Goal: Find specific page/section: Find specific page/section

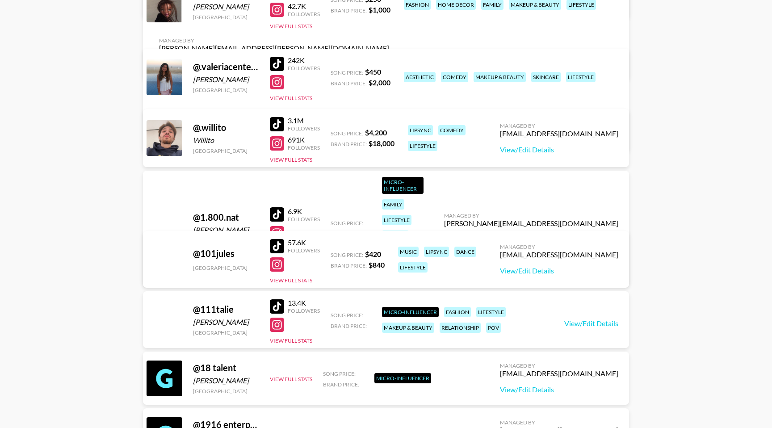
scroll to position [2710, 0]
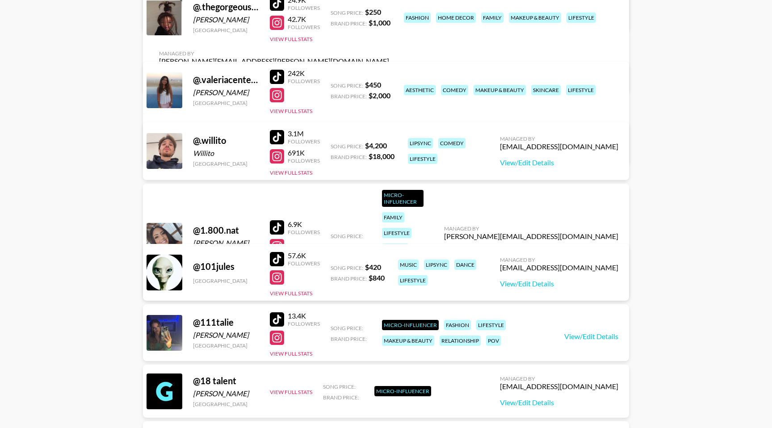
click at [279, 156] on div at bounding box center [277, 156] width 14 height 14
click at [280, 138] on div at bounding box center [277, 137] width 14 height 14
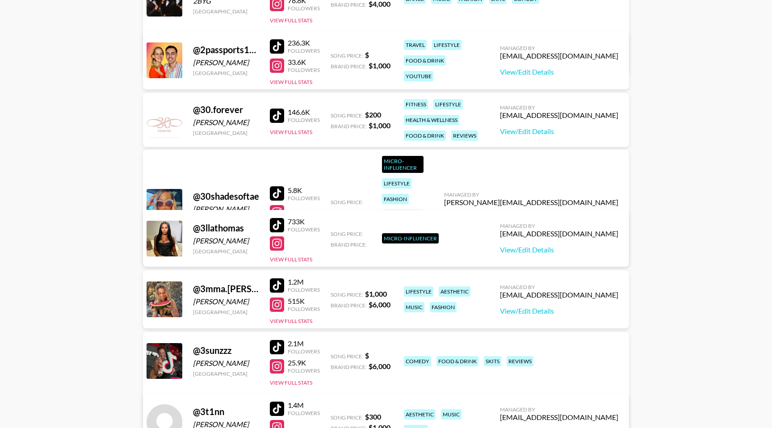
scroll to position [3627, 0]
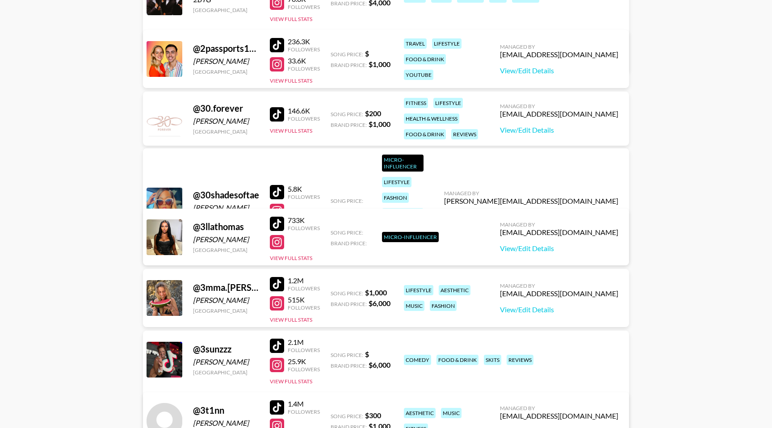
click at [231, 230] on div "@ 3llathomas" at bounding box center [226, 226] width 66 height 11
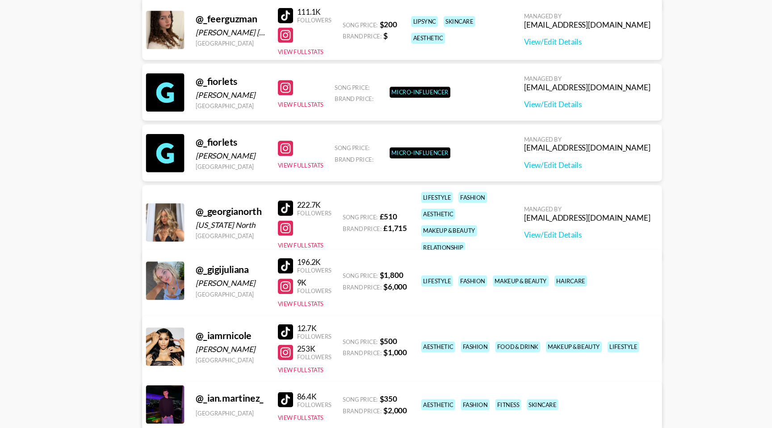
scroll to position [23233, 0]
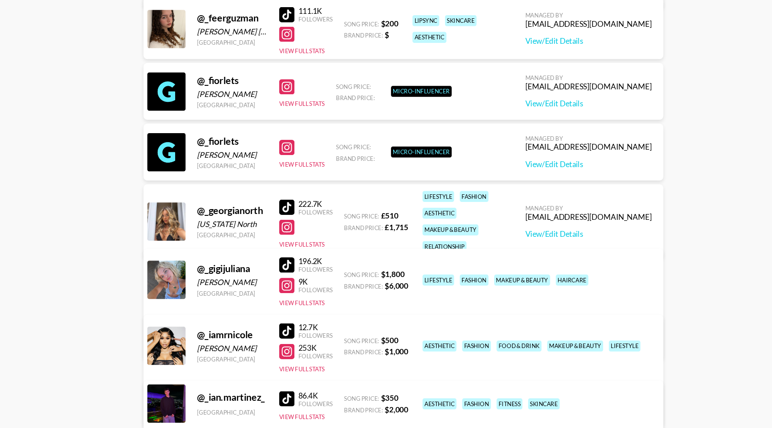
click at [277, 233] on div at bounding box center [277, 240] width 14 height 14
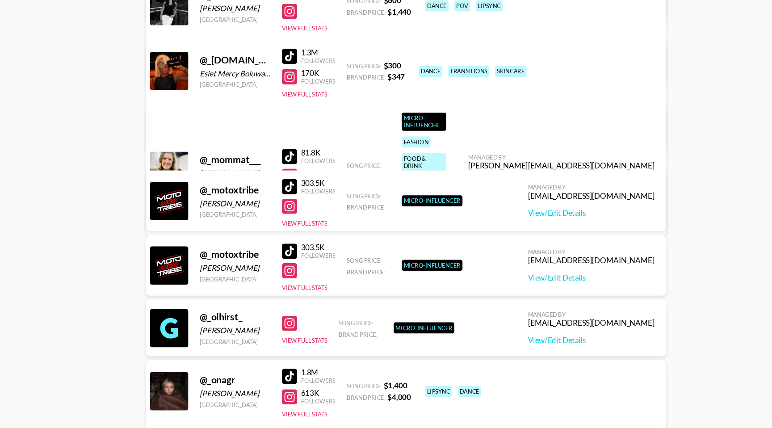
scroll to position [24629, 0]
click at [293, 312] on div "@ _olhirst_ [PERSON_NAME] [GEOGRAPHIC_DATA] View Full Stats Song Price: Brand P…" at bounding box center [386, 333] width 486 height 53
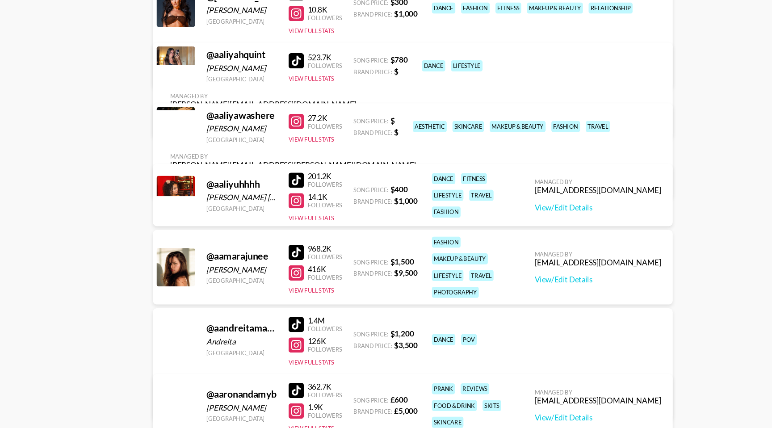
scroll to position [27154, 0]
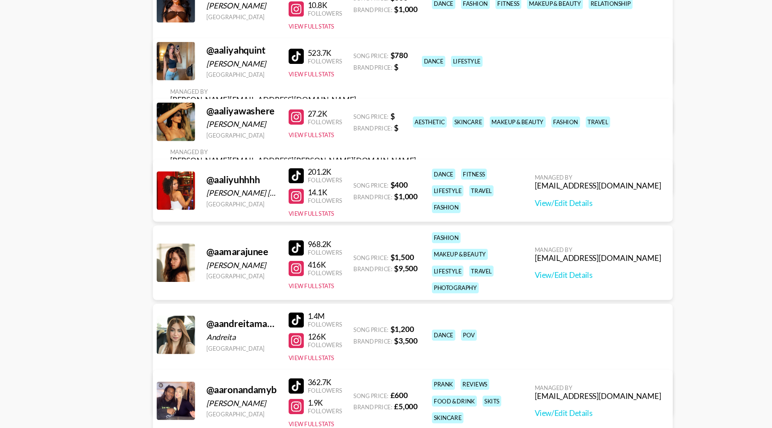
click at [279, 274] on div at bounding box center [277, 276] width 14 height 14
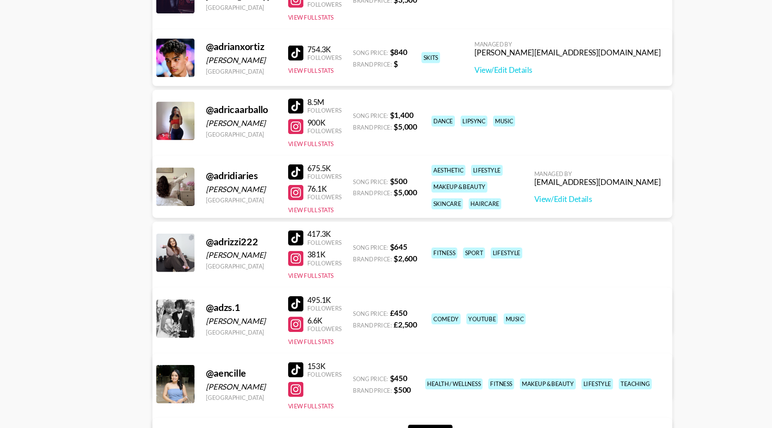
scroll to position [31078, 0]
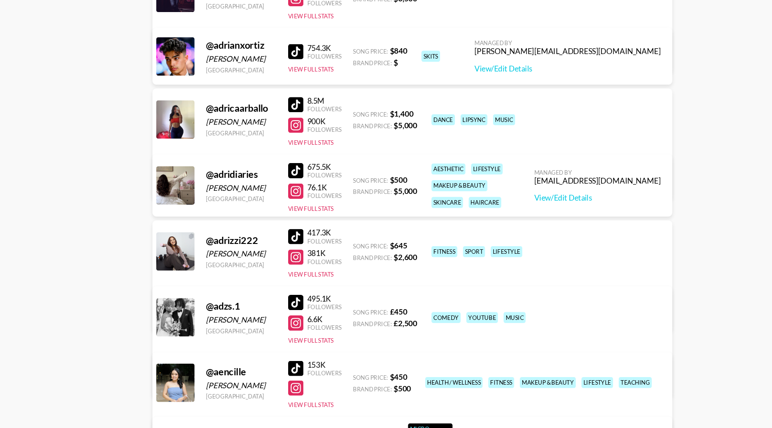
click at [275, 201] on div at bounding box center [277, 206] width 14 height 14
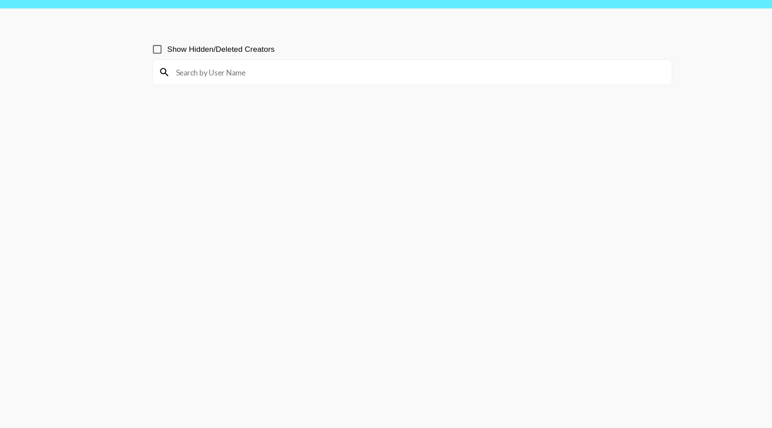
click at [206, 91] on input at bounding box center [391, 95] width 464 height 14
paste input "steph.xcix"
type input "steph.xcix"
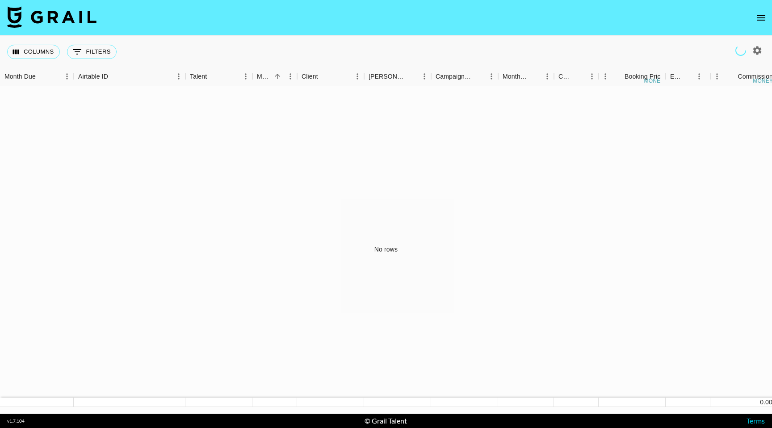
click at [760, 19] on icon "open drawer" at bounding box center [761, 17] width 8 height 5
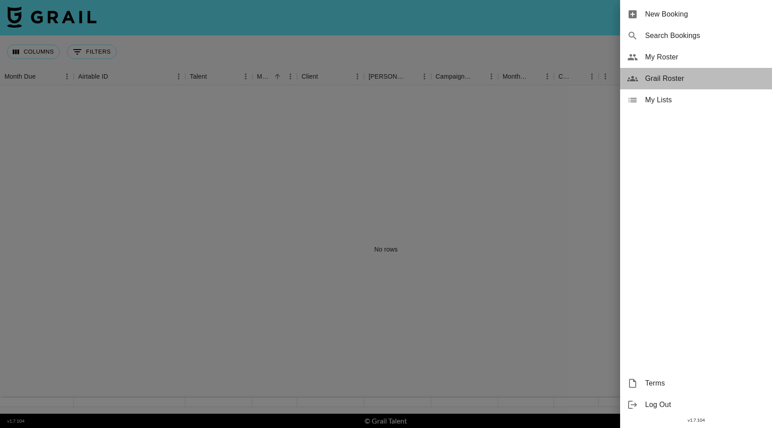
click at [673, 77] on span "Grail Roster" at bounding box center [705, 78] width 120 height 11
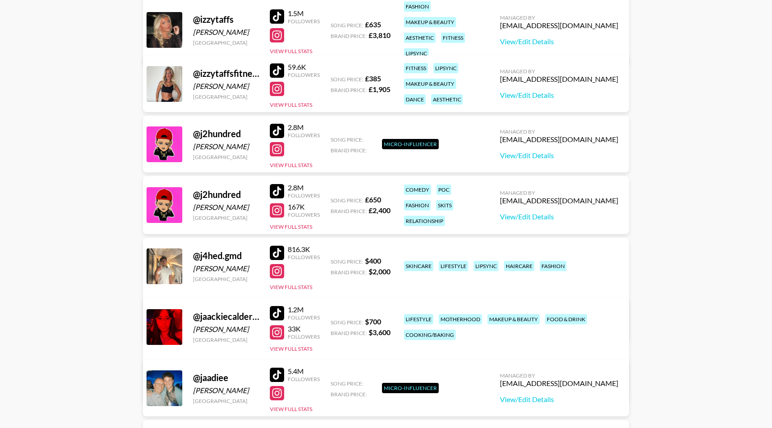
scroll to position [425988, 0]
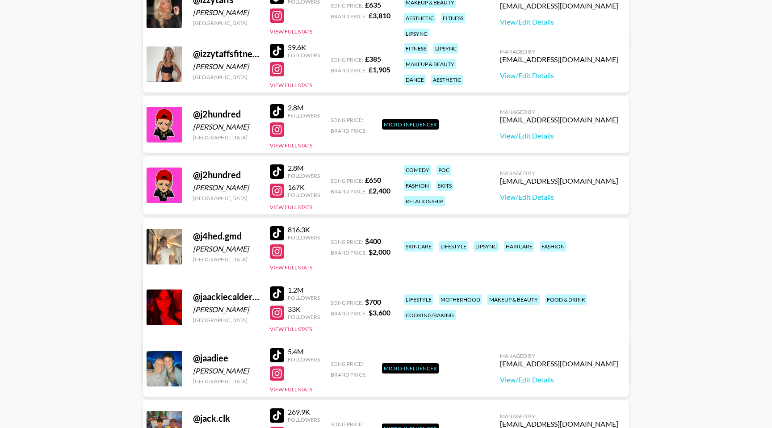
click at [277, 190] on div at bounding box center [277, 191] width 14 height 14
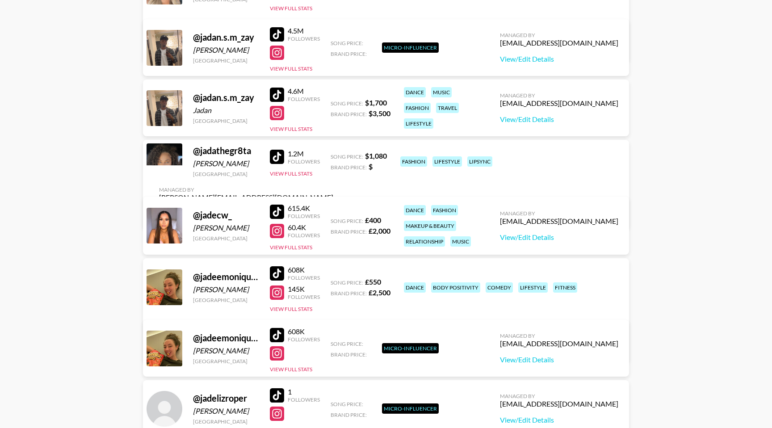
scroll to position [427932, 0]
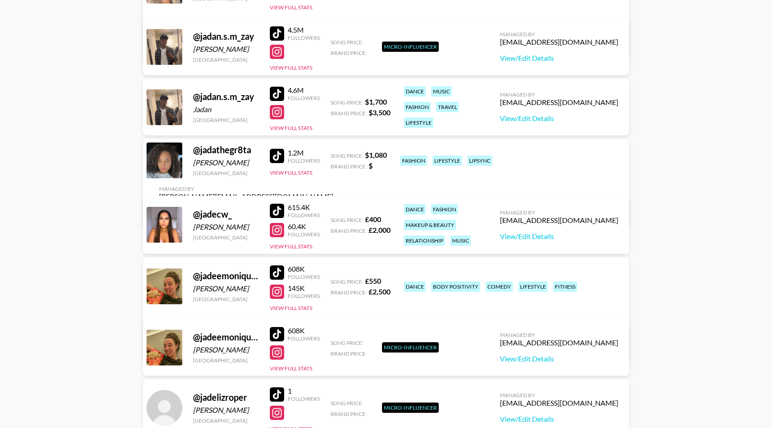
click at [281, 230] on div at bounding box center [277, 230] width 14 height 14
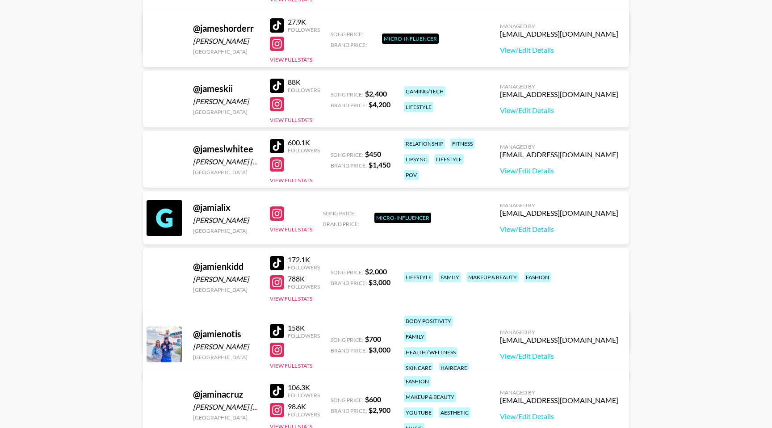
scroll to position [429966, 0]
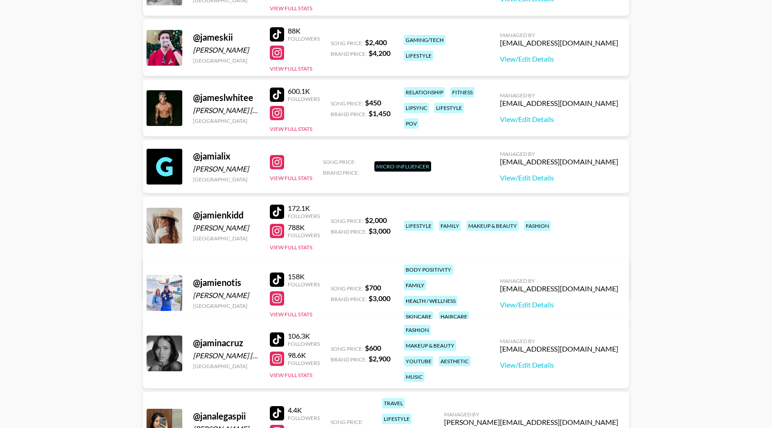
click at [277, 233] on div at bounding box center [277, 231] width 14 height 14
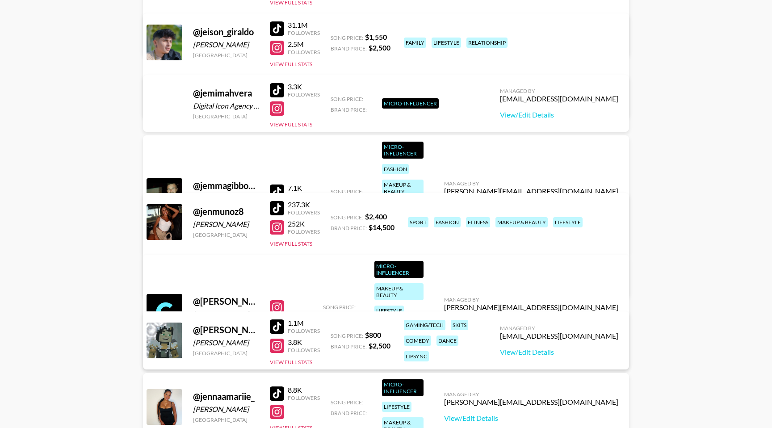
scroll to position [435647, 0]
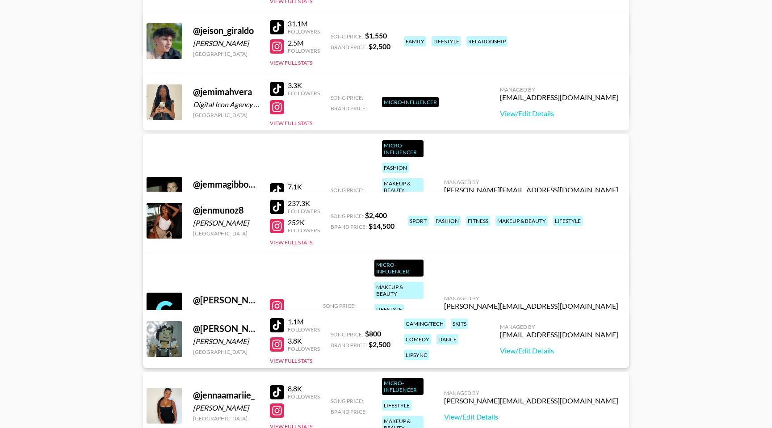
click at [275, 222] on div at bounding box center [277, 226] width 14 height 14
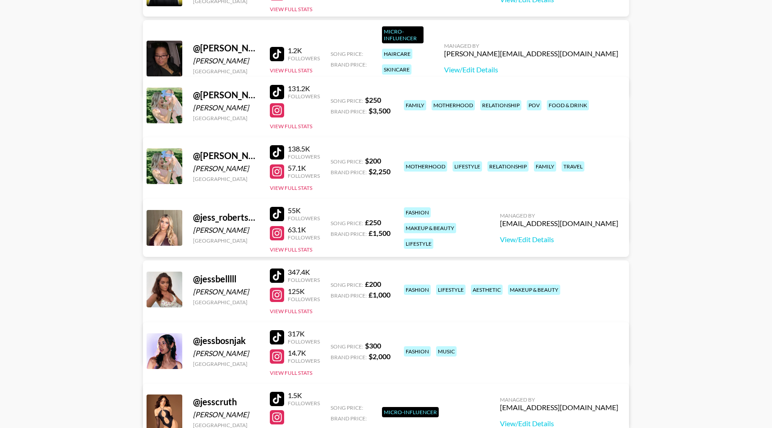
scroll to position [437524, 0]
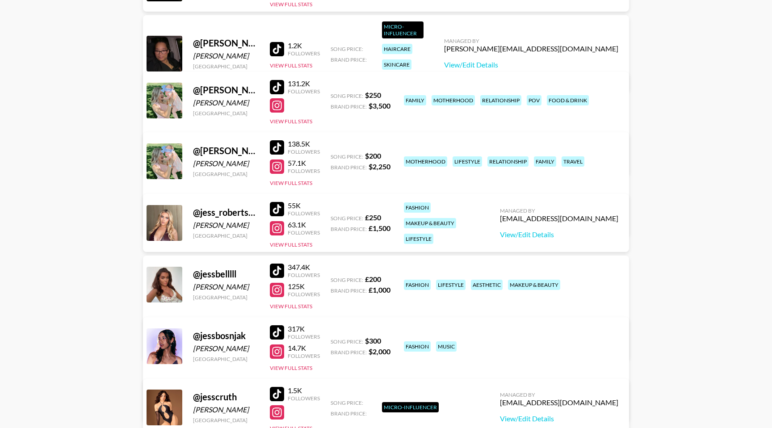
click at [276, 230] on div at bounding box center [277, 228] width 14 height 14
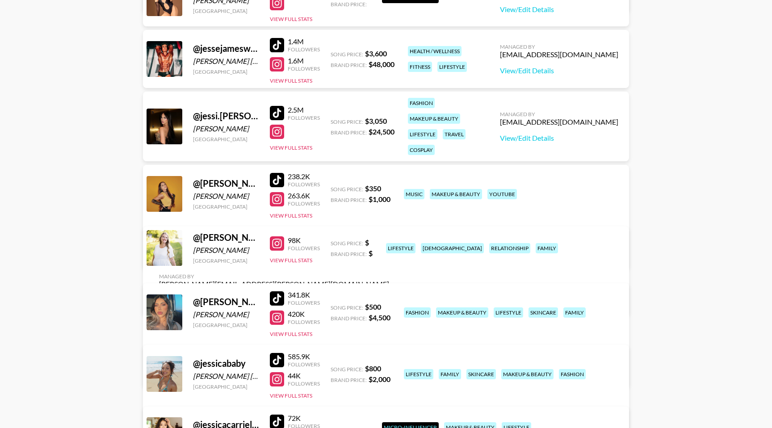
scroll to position [437937, 0]
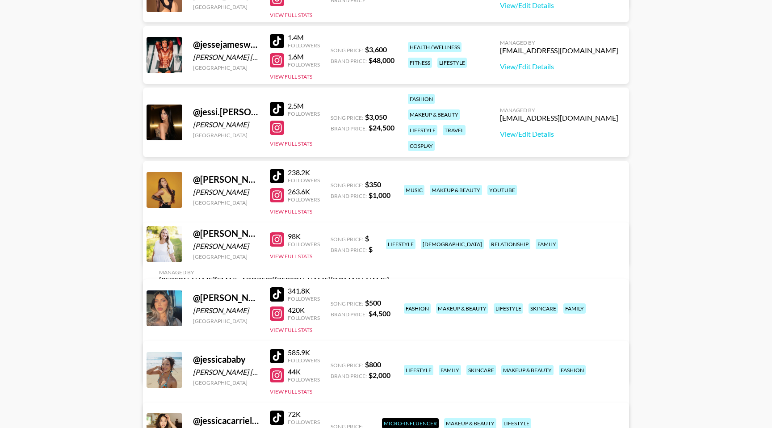
click at [282, 193] on div at bounding box center [277, 195] width 14 height 14
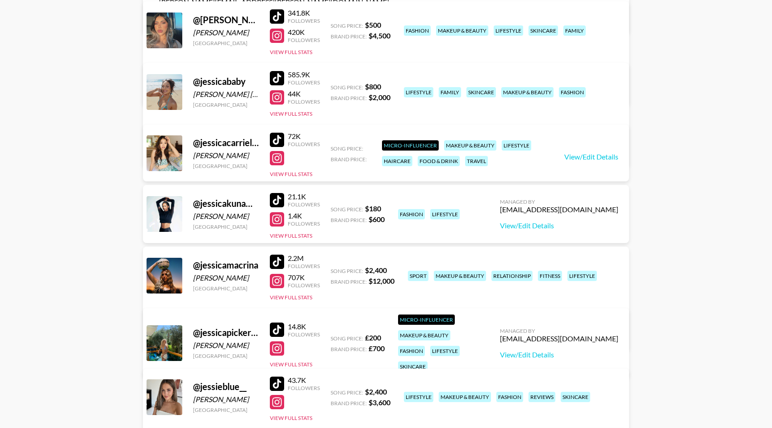
scroll to position [438220, 0]
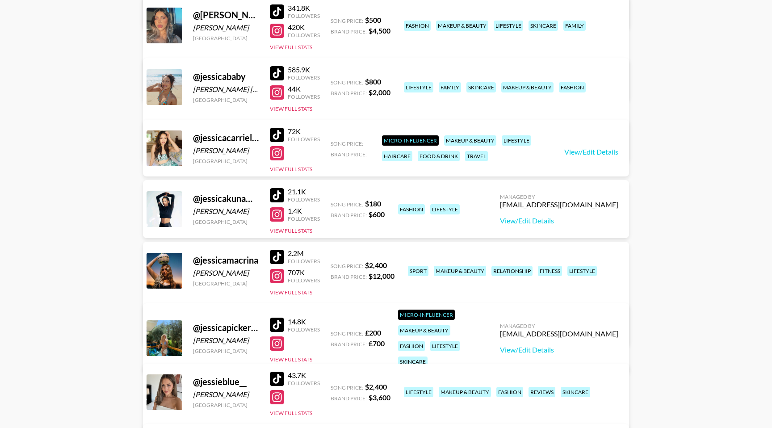
click at [275, 273] on div at bounding box center [277, 276] width 14 height 14
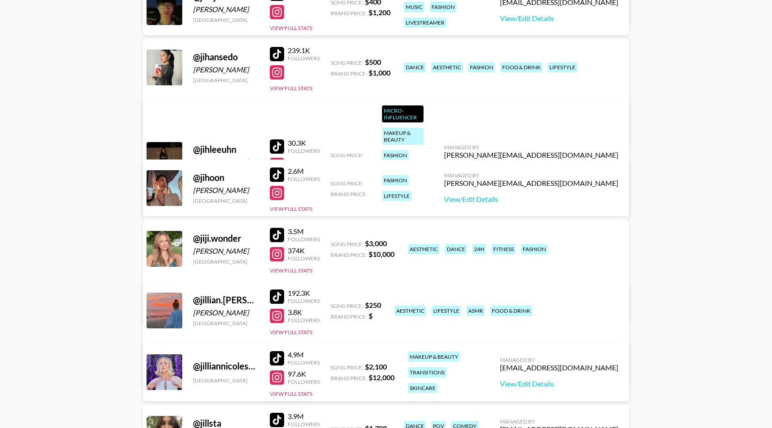
scroll to position [439824, 0]
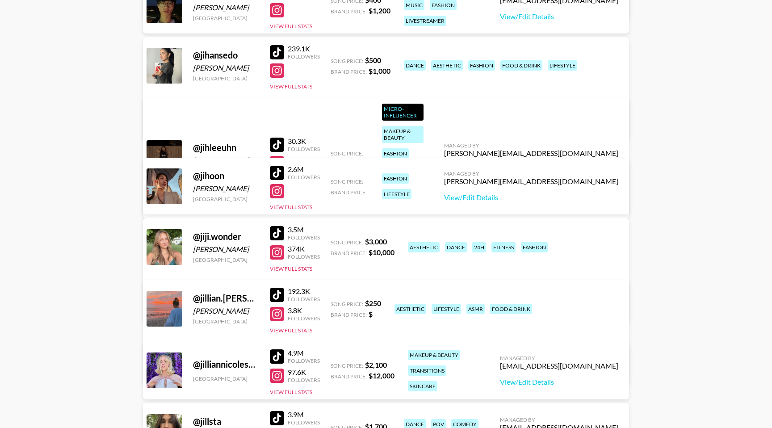
click at [277, 256] on div at bounding box center [277, 252] width 14 height 14
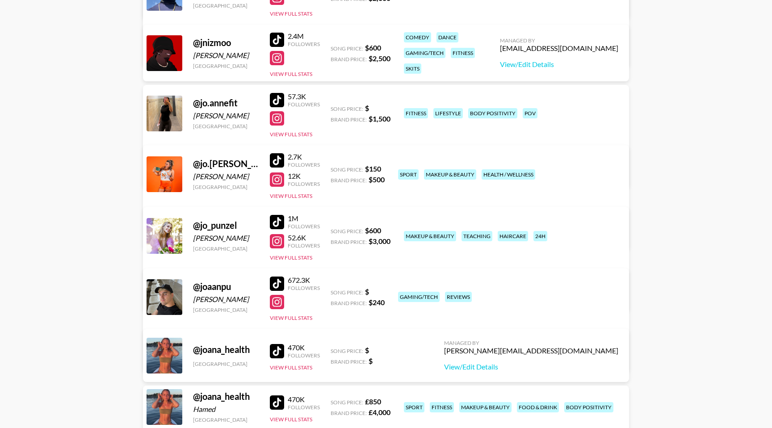
scroll to position [440977, 0]
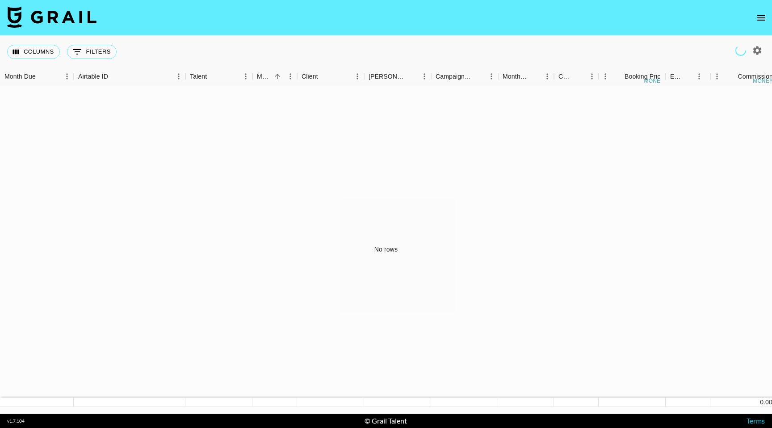
click at [766, 19] on icon "open drawer" at bounding box center [761, 18] width 11 height 11
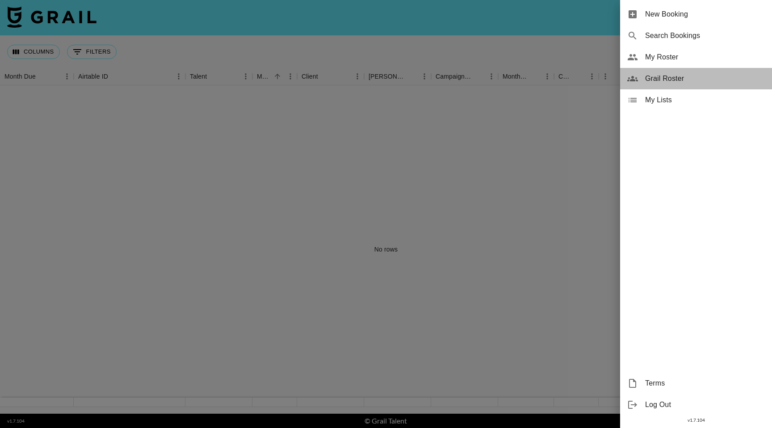
click at [657, 81] on span "Grail Roster" at bounding box center [705, 78] width 120 height 11
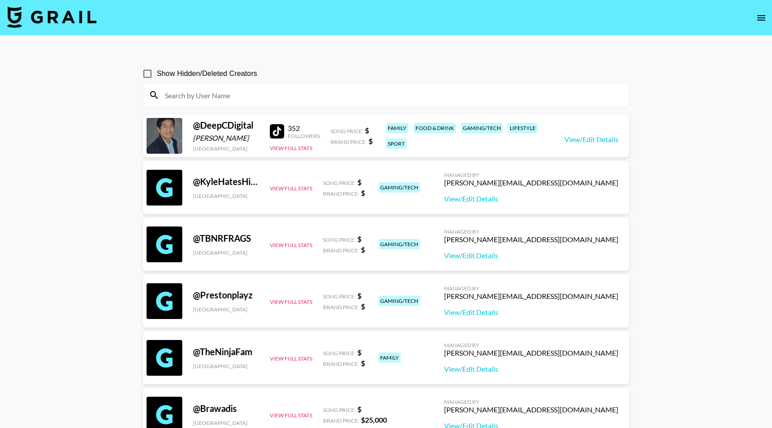
click at [225, 93] on input at bounding box center [391, 95] width 464 height 14
paste input "meg_legs"
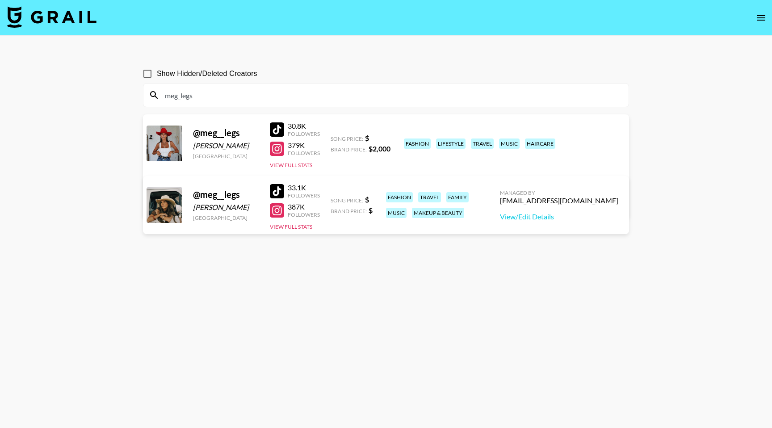
type input "meg_legs"
